Goal: Transaction & Acquisition: Purchase product/service

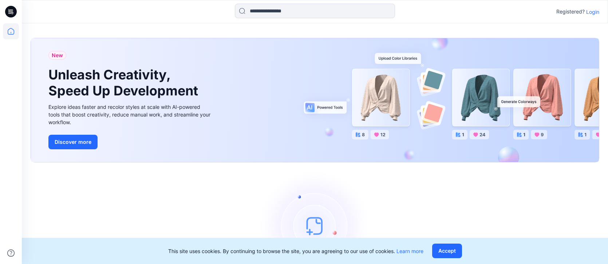
click at [593, 10] on p "Login" at bounding box center [592, 12] width 13 height 8
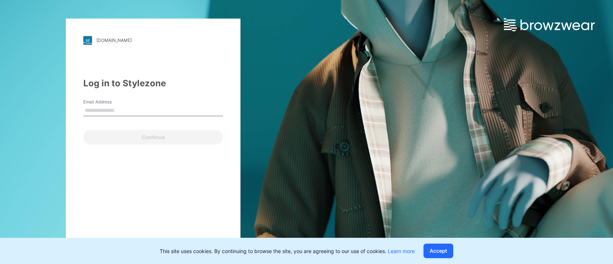
type input "**********"
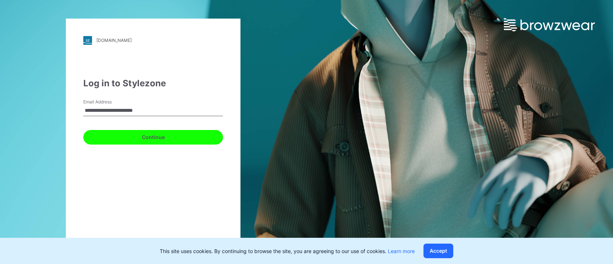
click at [164, 141] on button "Continue" at bounding box center [153, 137] width 140 height 15
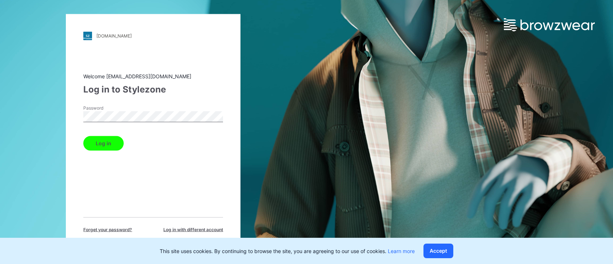
click at [105, 147] on button "Log in" at bounding box center [103, 143] width 40 height 15
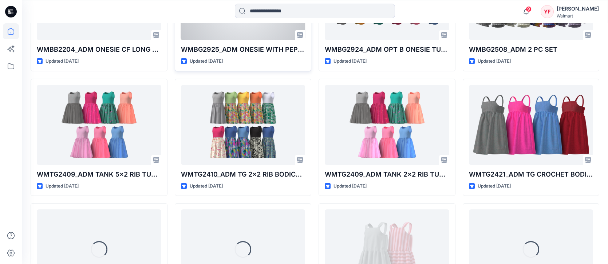
scroll to position [454, 0]
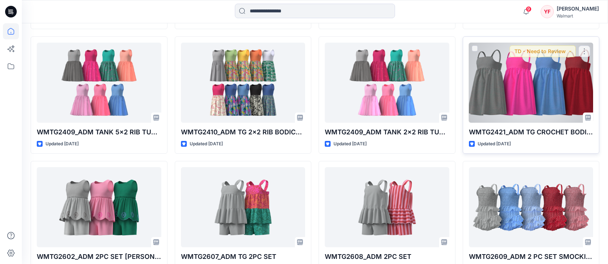
click at [498, 90] on div at bounding box center [531, 83] width 125 height 80
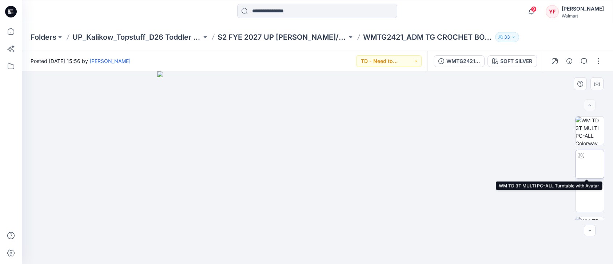
click at [590, 164] on img at bounding box center [590, 164] width 0 height 0
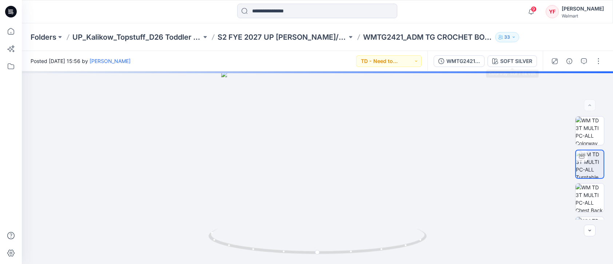
click at [496, 67] on button "SOFT SILVER" at bounding box center [513, 61] width 50 height 12
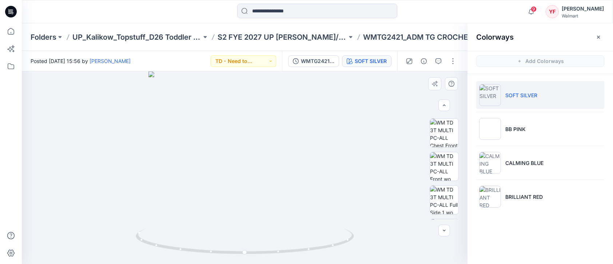
scroll to position [99, 0]
click at [443, 161] on img at bounding box center [444, 165] width 28 height 28
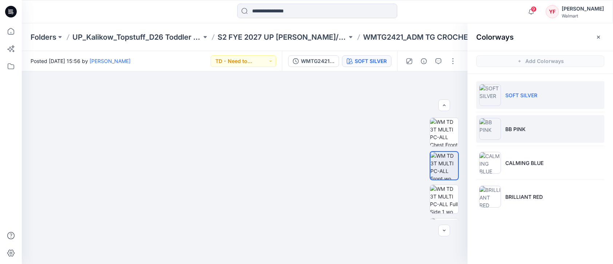
click at [492, 129] on img at bounding box center [490, 129] width 22 height 22
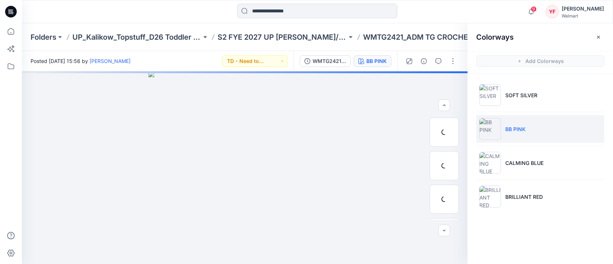
click at [498, 131] on img at bounding box center [490, 129] width 22 height 22
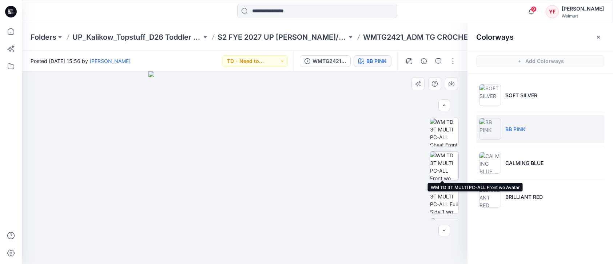
click at [446, 156] on img at bounding box center [444, 165] width 28 height 28
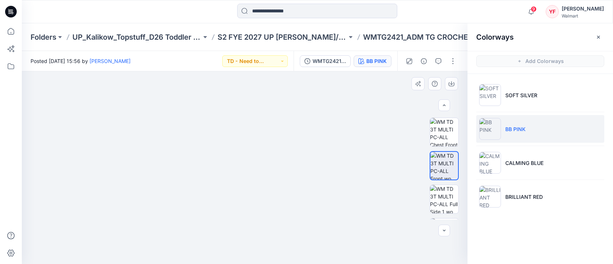
drag, startPoint x: 298, startPoint y: 117, endPoint x: 296, endPoint y: 138, distance: 21.2
click at [296, 60] on img at bounding box center [245, 60] width 263 height 0
click at [440, 131] on img at bounding box center [444, 132] width 28 height 28
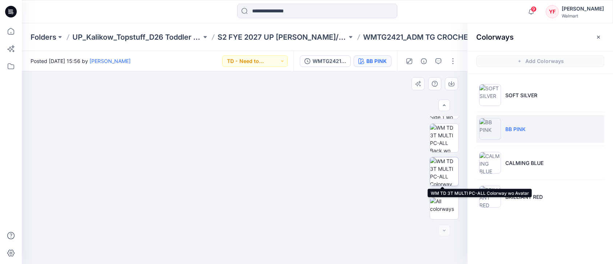
scroll to position [0, 0]
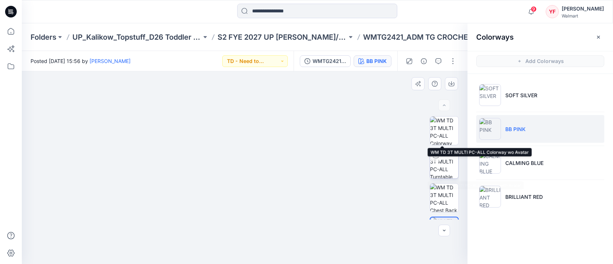
click at [447, 157] on img at bounding box center [444, 164] width 28 height 28
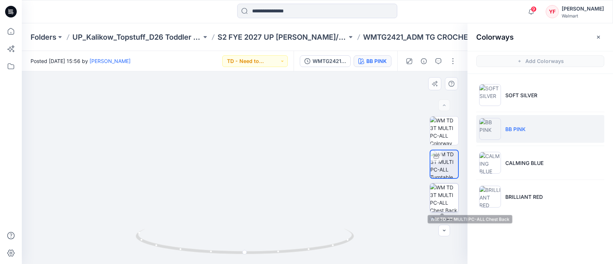
click at [442, 200] on img at bounding box center [444, 197] width 28 height 28
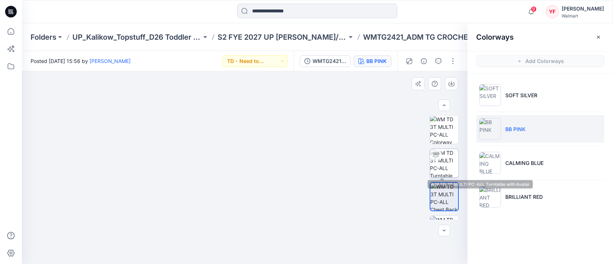
scroll to position [1, 0]
click at [445, 153] on img at bounding box center [444, 163] width 28 height 28
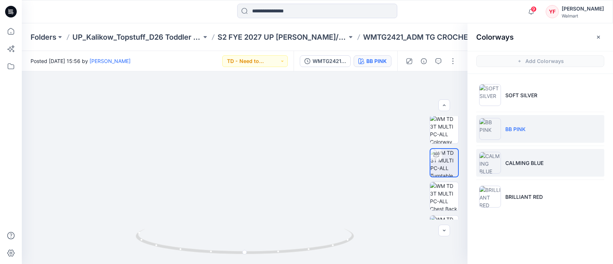
click at [540, 164] on p "CALMING BLUE" at bounding box center [525, 163] width 38 height 8
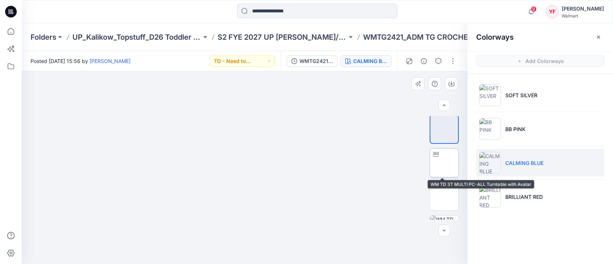
click at [445, 163] on img at bounding box center [445, 163] width 0 height 0
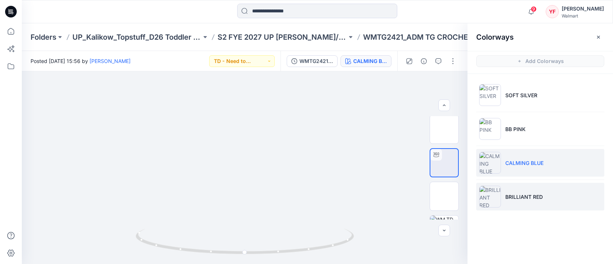
click at [545, 193] on li "BRILLIANT RED" at bounding box center [541, 197] width 128 height 28
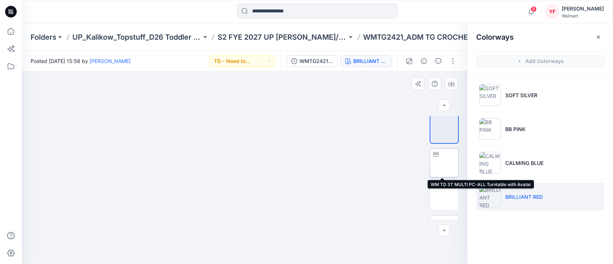
click at [445, 163] on img at bounding box center [445, 163] width 0 height 0
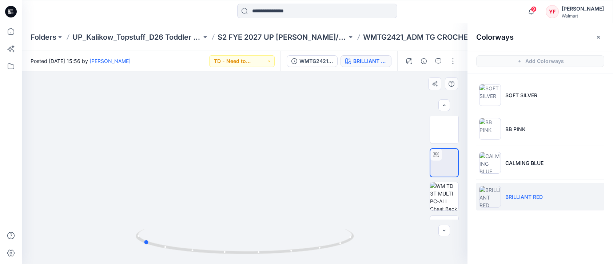
drag, startPoint x: 234, startPoint y: 145, endPoint x: 176, endPoint y: 150, distance: 58.5
click at [176, 150] on div at bounding box center [245, 167] width 446 height 193
drag, startPoint x: 216, startPoint y: 134, endPoint x: 241, endPoint y: 162, distance: 36.9
click at [241, 162] on img at bounding box center [258, 83] width 604 height 361
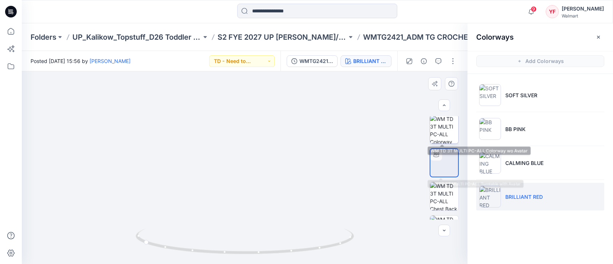
click at [445, 126] on img at bounding box center [444, 129] width 28 height 28
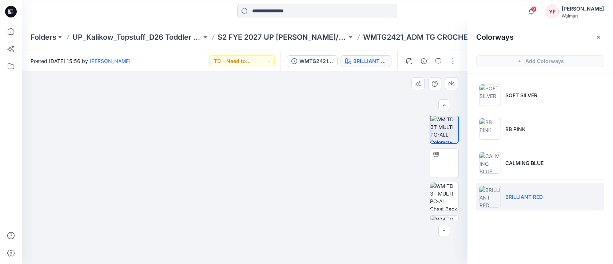
drag, startPoint x: 267, startPoint y: 150, endPoint x: 304, endPoint y: 156, distance: 37.6
click at [304, 71] on img at bounding box center [245, 71] width 193 height 0
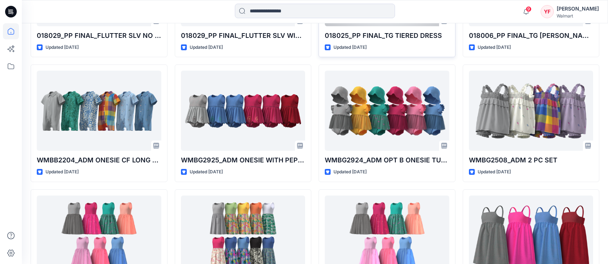
scroll to position [304, 0]
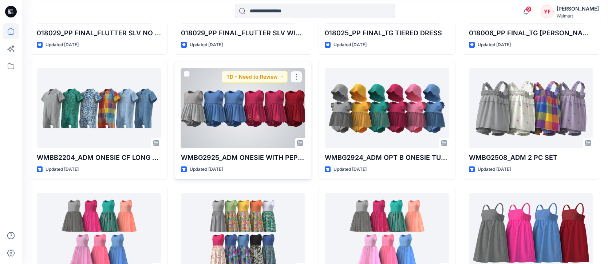
click at [276, 118] on div at bounding box center [243, 108] width 125 height 80
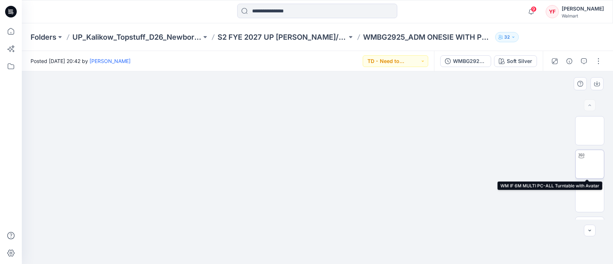
click at [583, 155] on div at bounding box center [582, 156] width 12 height 12
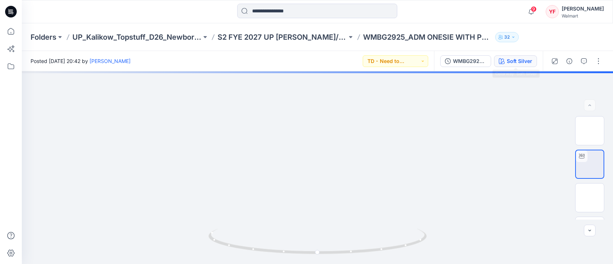
click at [514, 61] on div "Soft Silver" at bounding box center [519, 61] width 25 height 8
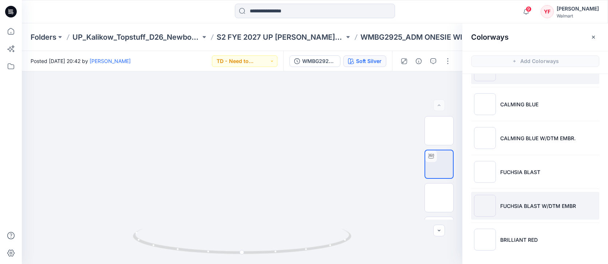
scroll to position [25, 0]
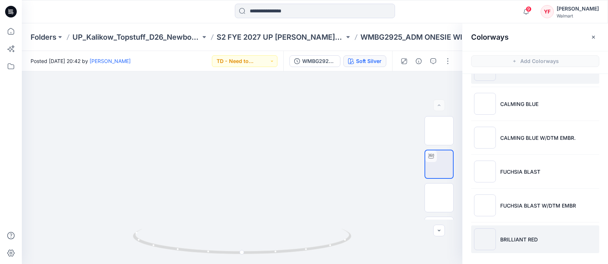
click at [533, 231] on li "BRILLIANT RED" at bounding box center [535, 239] width 128 height 28
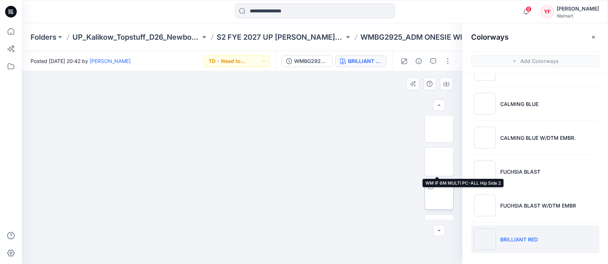
scroll to position [103, 0]
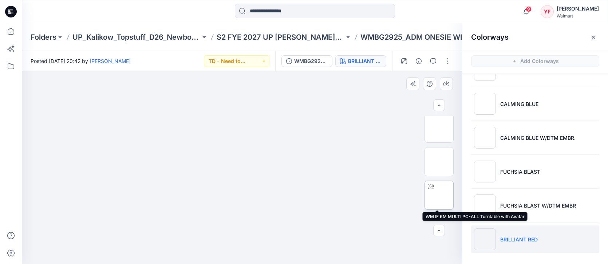
click at [439, 195] on img at bounding box center [439, 195] width 0 height 0
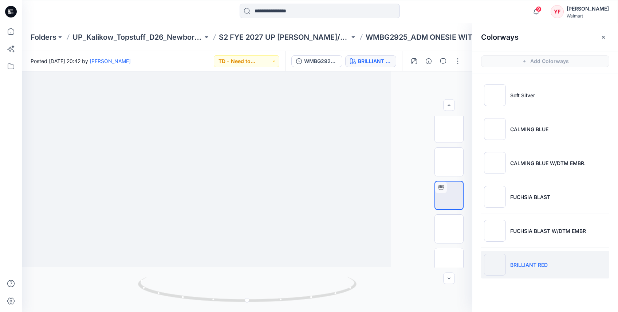
scroll to position [0, 0]
